Goal: Task Accomplishment & Management: Complete application form

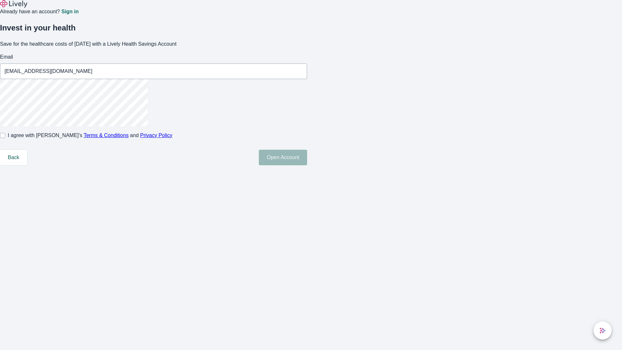
click at [5, 138] on input "I agree with Lively’s Terms & Conditions and Privacy Policy" at bounding box center [2, 135] width 5 height 5
checkbox input "true"
click at [307, 165] on button "Open Account" at bounding box center [283, 158] width 48 height 16
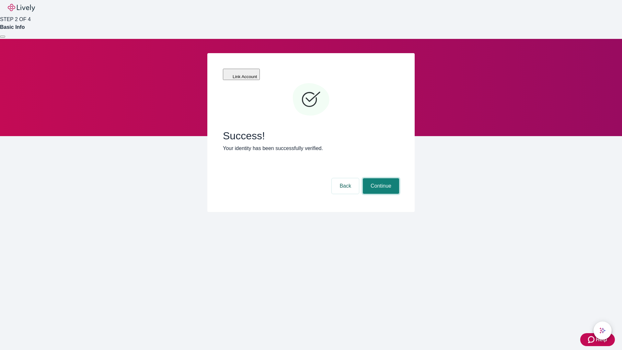
click at [380, 178] on button "Continue" at bounding box center [381, 186] width 36 height 16
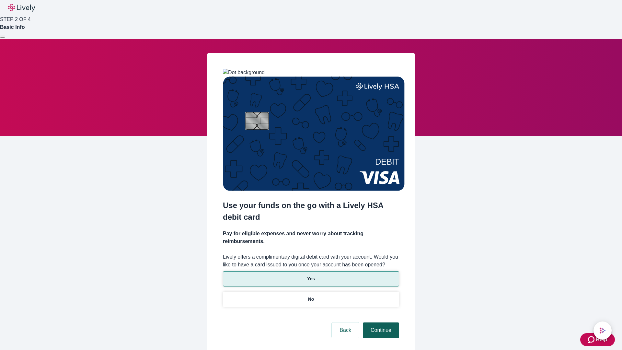
click at [311, 275] on p "Yes" at bounding box center [311, 278] width 8 height 7
click at [380, 322] on button "Continue" at bounding box center [381, 330] width 36 height 16
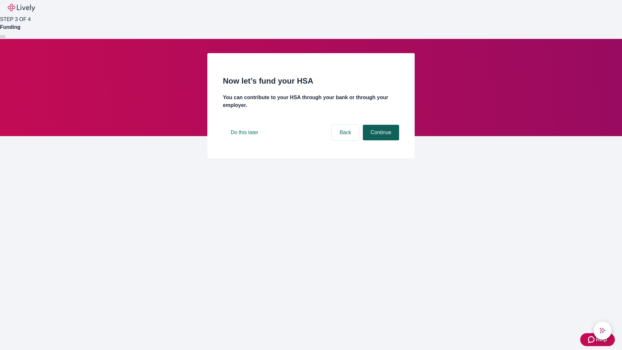
click at [380, 140] on button "Continue" at bounding box center [381, 133] width 36 height 16
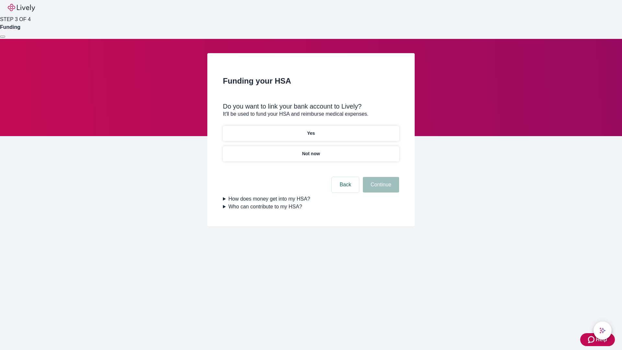
click at [311, 150] on p "Not now" at bounding box center [311, 153] width 18 height 7
click at [380, 189] on button "Continue" at bounding box center [381, 185] width 36 height 16
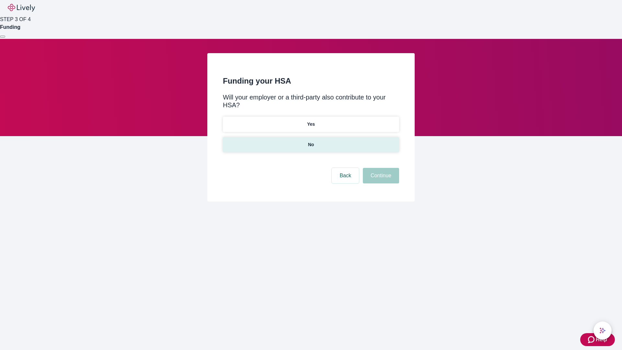
click at [311, 141] on p "No" at bounding box center [311, 144] width 6 height 7
click at [380, 168] on button "Continue" at bounding box center [381, 176] width 36 height 16
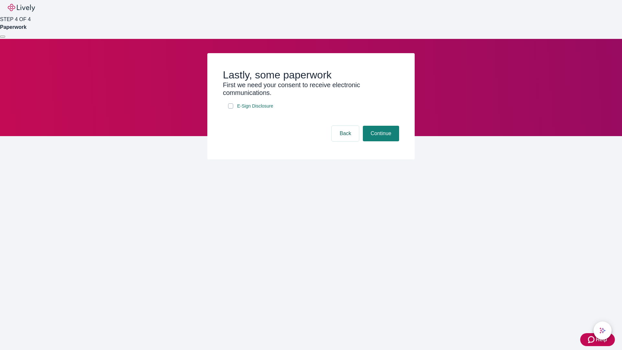
click at [231, 109] on input "E-Sign Disclosure" at bounding box center [230, 105] width 5 height 5
checkbox input "true"
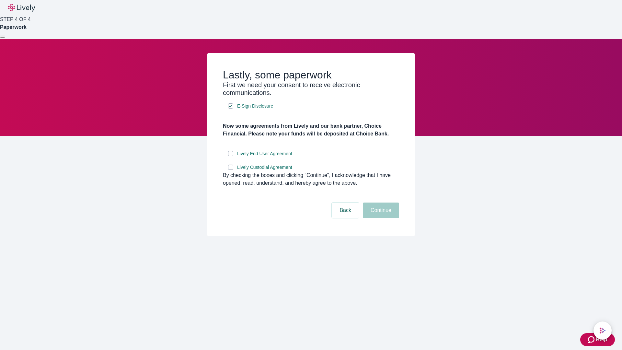
click at [231, 156] on input "Lively End User Agreement" at bounding box center [230, 153] width 5 height 5
checkbox input "true"
click at [231, 170] on input "Lively Custodial Agreement" at bounding box center [230, 167] width 5 height 5
checkbox input "true"
click at [380, 218] on button "Continue" at bounding box center [381, 210] width 36 height 16
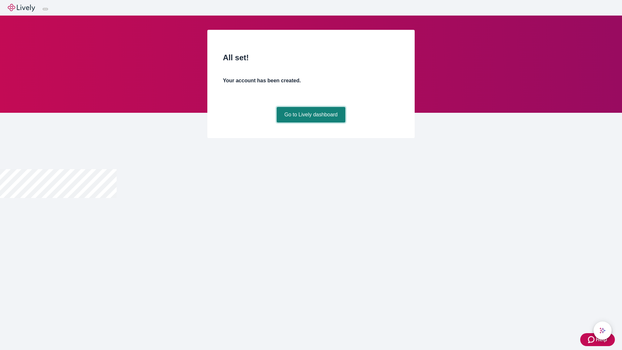
click at [311, 122] on link "Go to Lively dashboard" at bounding box center [311, 115] width 69 height 16
